Goal: Find specific page/section: Find specific page/section

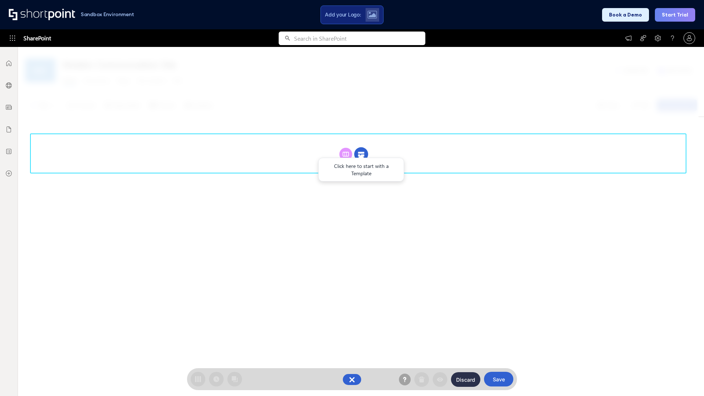
click at [361, 154] on circle at bounding box center [361, 154] width 14 height 14
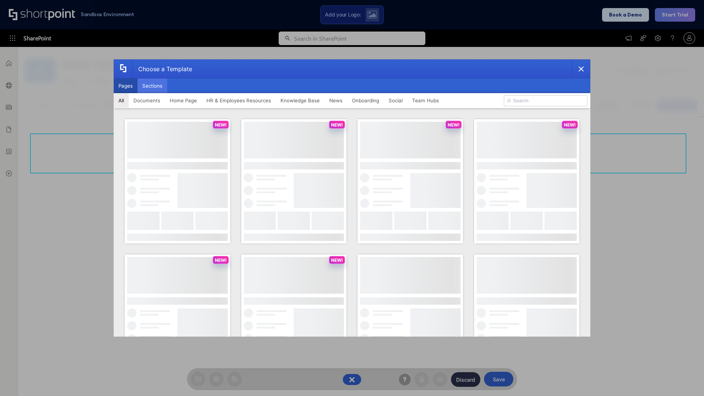
click at [152, 86] on button "Sections" at bounding box center [152, 85] width 30 height 15
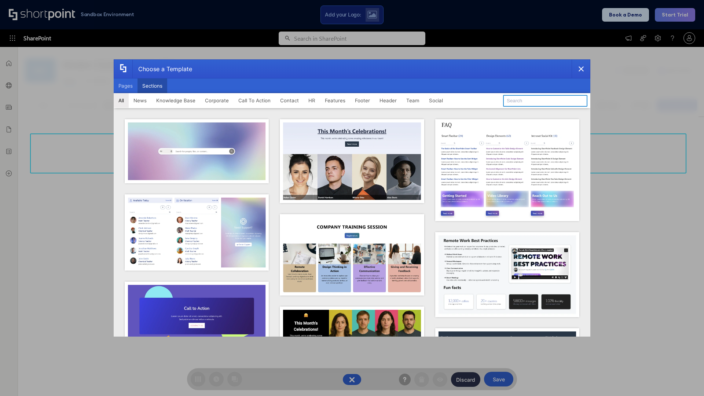
type input "Paralax Cta"
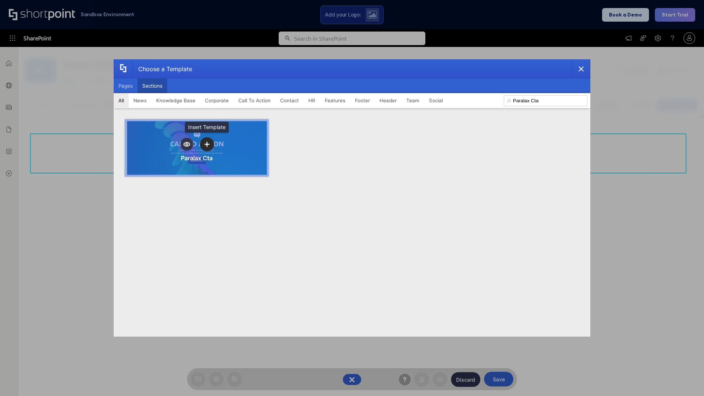
click at [207, 144] on icon "template selector" at bounding box center [206, 143] width 5 height 5
